Goal: Transaction & Acquisition: Purchase product/service

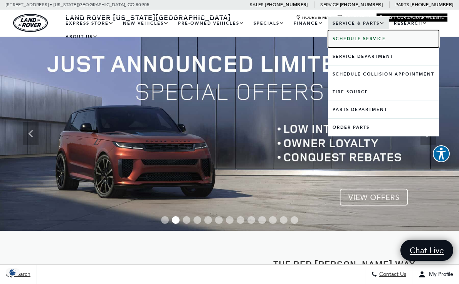
click at [357, 39] on b "Schedule Service" at bounding box center [358, 39] width 53 height 6
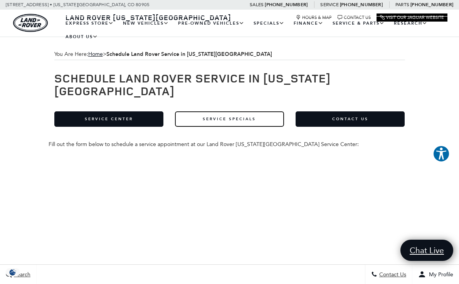
click at [232, 111] on link "Service Specials" at bounding box center [229, 118] width 109 height 15
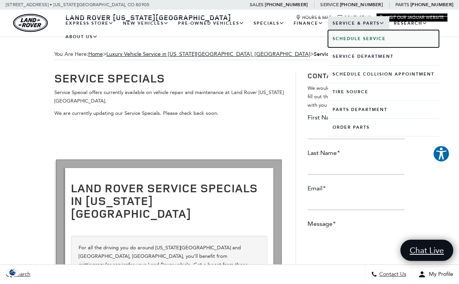
click at [340, 39] on b "Schedule Service" at bounding box center [358, 39] width 53 height 6
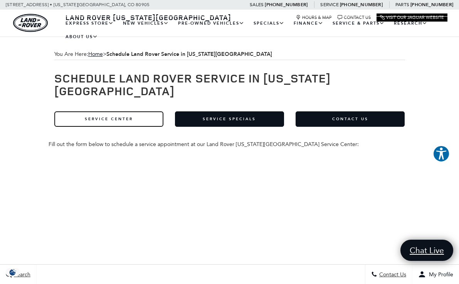
click at [133, 111] on link "Service Center" at bounding box center [108, 118] width 109 height 15
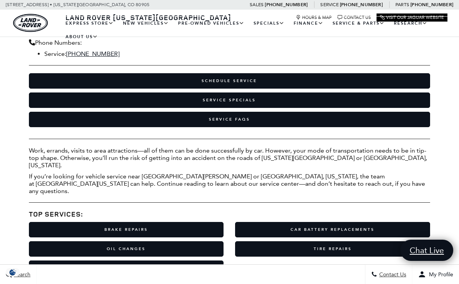
scroll to position [171, 0]
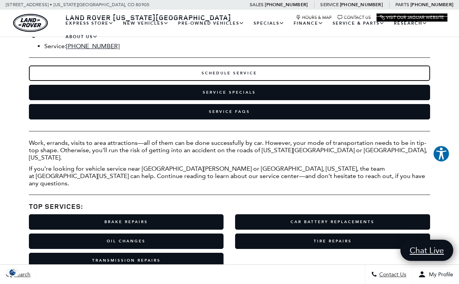
click at [241, 72] on link "Schedule Service" at bounding box center [229, 72] width 401 height 15
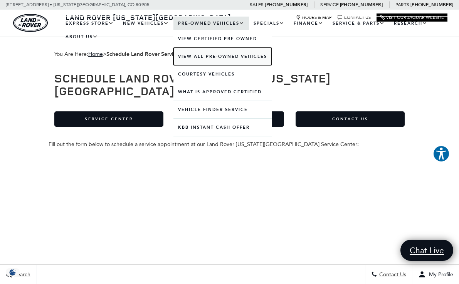
click at [215, 55] on link "View All Pre-Owned Vehicles" at bounding box center [222, 56] width 98 height 17
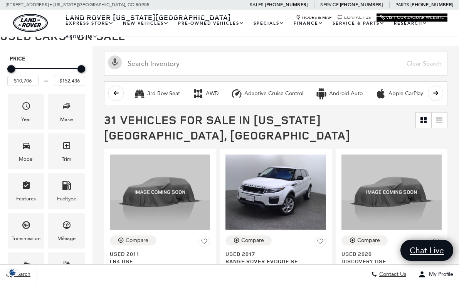
scroll to position [65, 0]
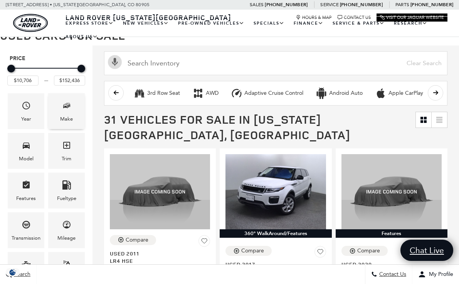
click at [74, 110] on div "Make" at bounding box center [66, 111] width 37 height 36
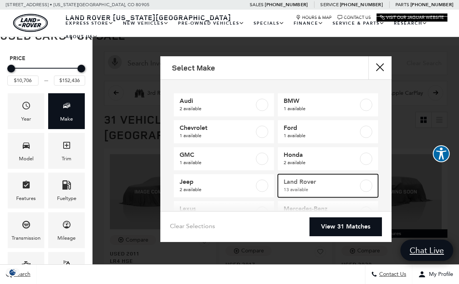
click at [369, 187] on label at bounding box center [366, 185] width 12 height 12
checkbox input "true"
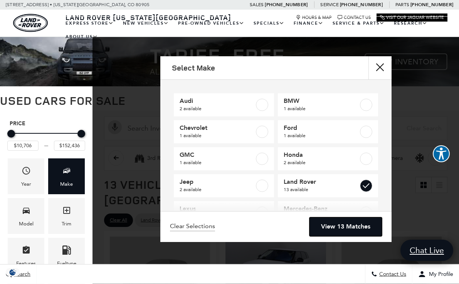
click at [347, 224] on link "View 13 Matches" at bounding box center [345, 226] width 72 height 19
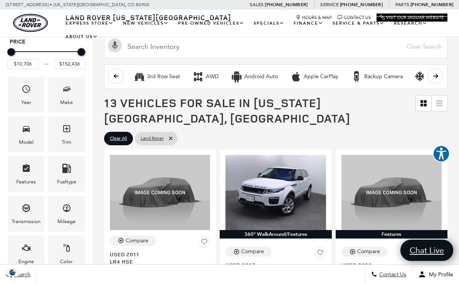
scroll to position [97, 0]
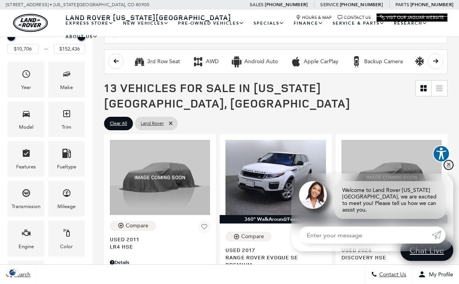
click at [448, 169] on link "✕" at bounding box center [448, 164] width 9 height 9
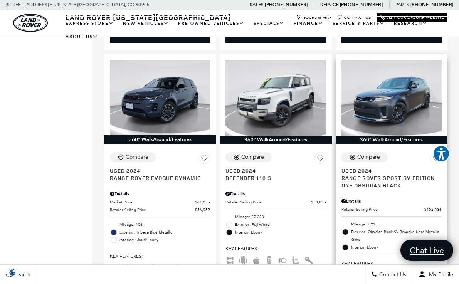
scroll to position [961, 0]
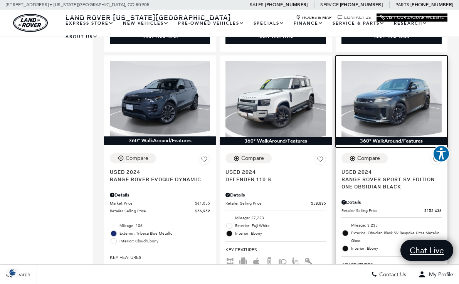
click at [402, 87] on img at bounding box center [391, 98] width 100 height 75
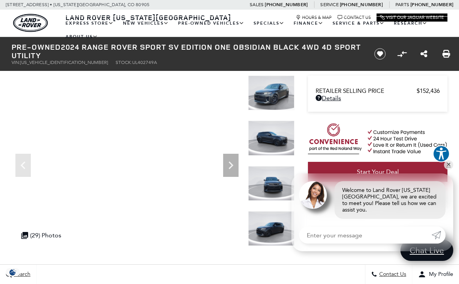
click at [263, 92] on img at bounding box center [271, 92] width 46 height 35
click at [271, 94] on img at bounding box center [271, 92] width 46 height 35
click at [230, 168] on icon "Next" at bounding box center [230, 164] width 15 height 15
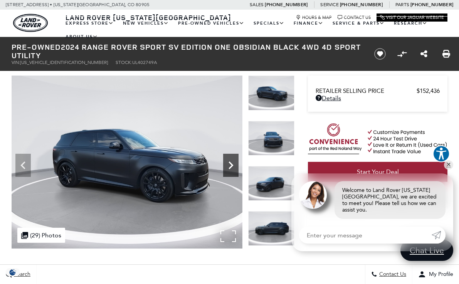
click at [230, 168] on icon "Next" at bounding box center [230, 164] width 15 height 15
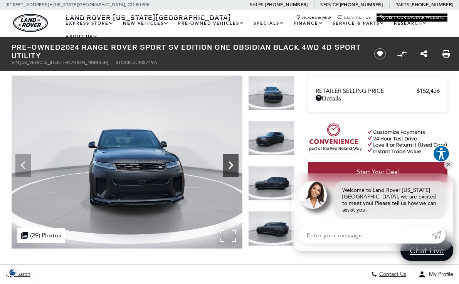
click at [230, 168] on icon "Next" at bounding box center [230, 164] width 15 height 15
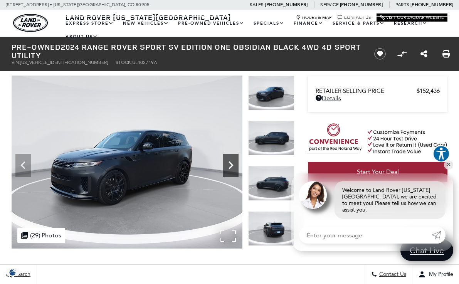
click at [230, 168] on icon "Next" at bounding box center [230, 164] width 15 height 15
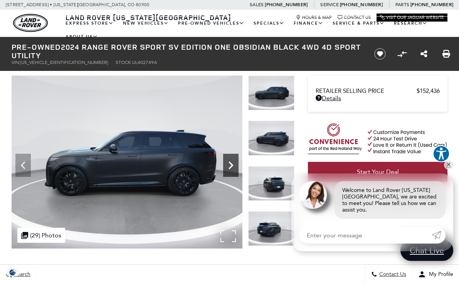
click at [230, 168] on icon "Next" at bounding box center [230, 164] width 15 height 15
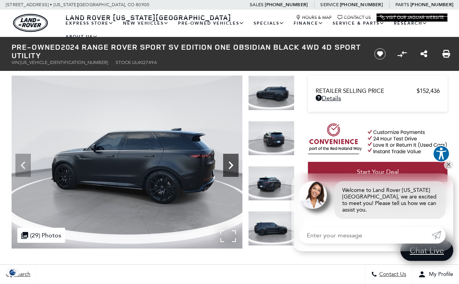
click at [230, 168] on icon "Next" at bounding box center [230, 164] width 15 height 15
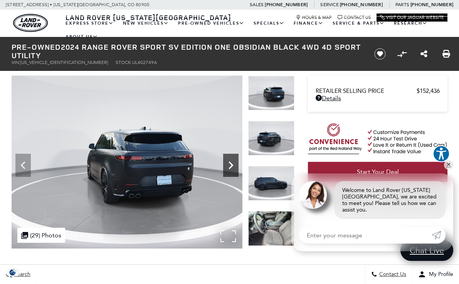
click at [230, 168] on icon "Next" at bounding box center [230, 164] width 15 height 15
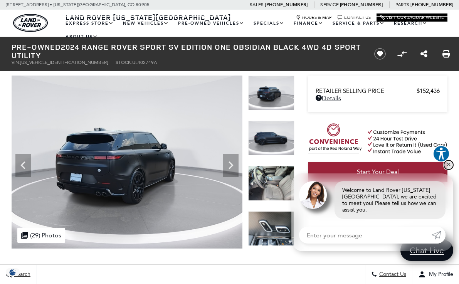
click at [450, 168] on link "✕" at bounding box center [448, 164] width 9 height 9
